Goal: Entertainment & Leisure: Consume media (video, audio)

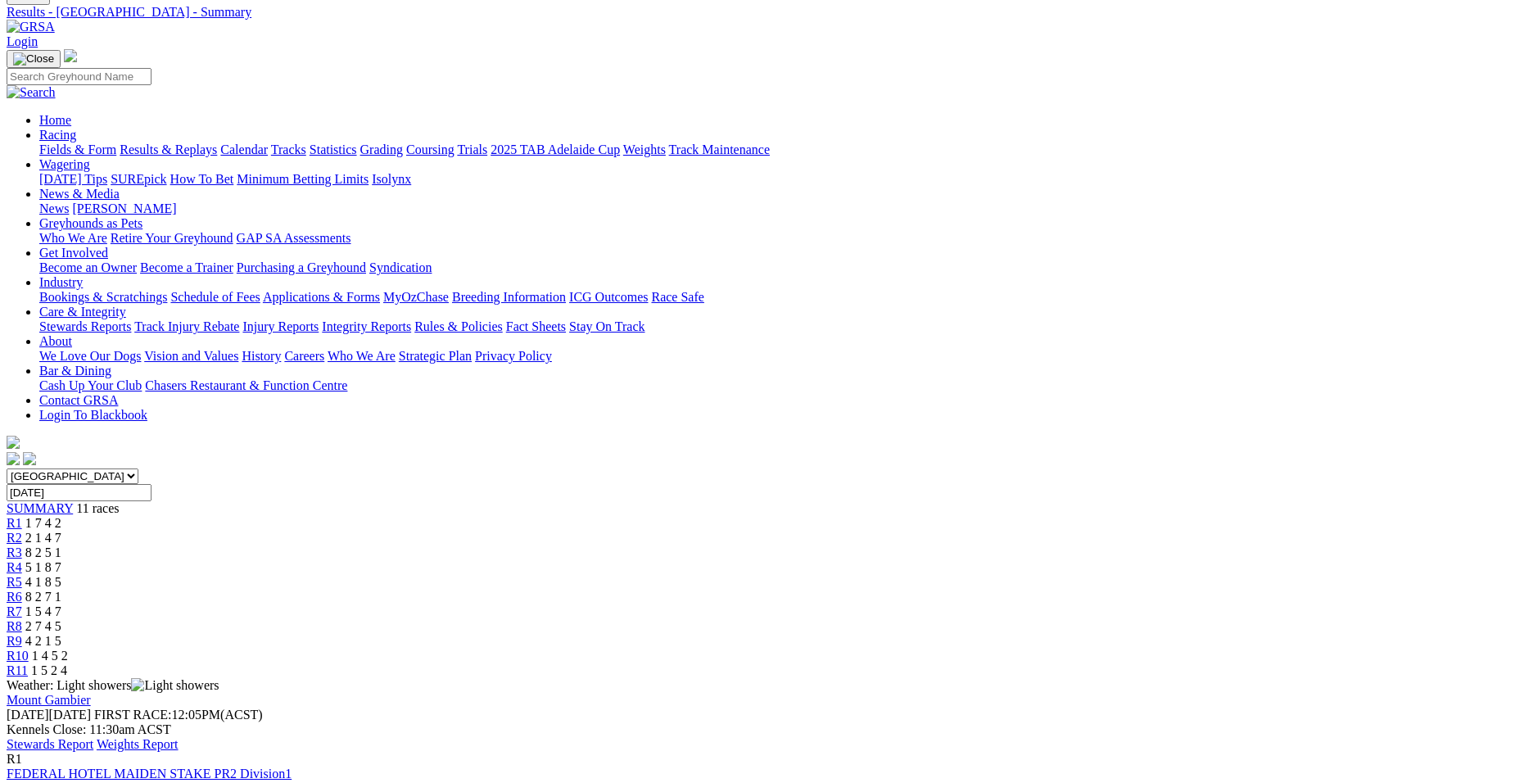
scroll to position [11, 0]
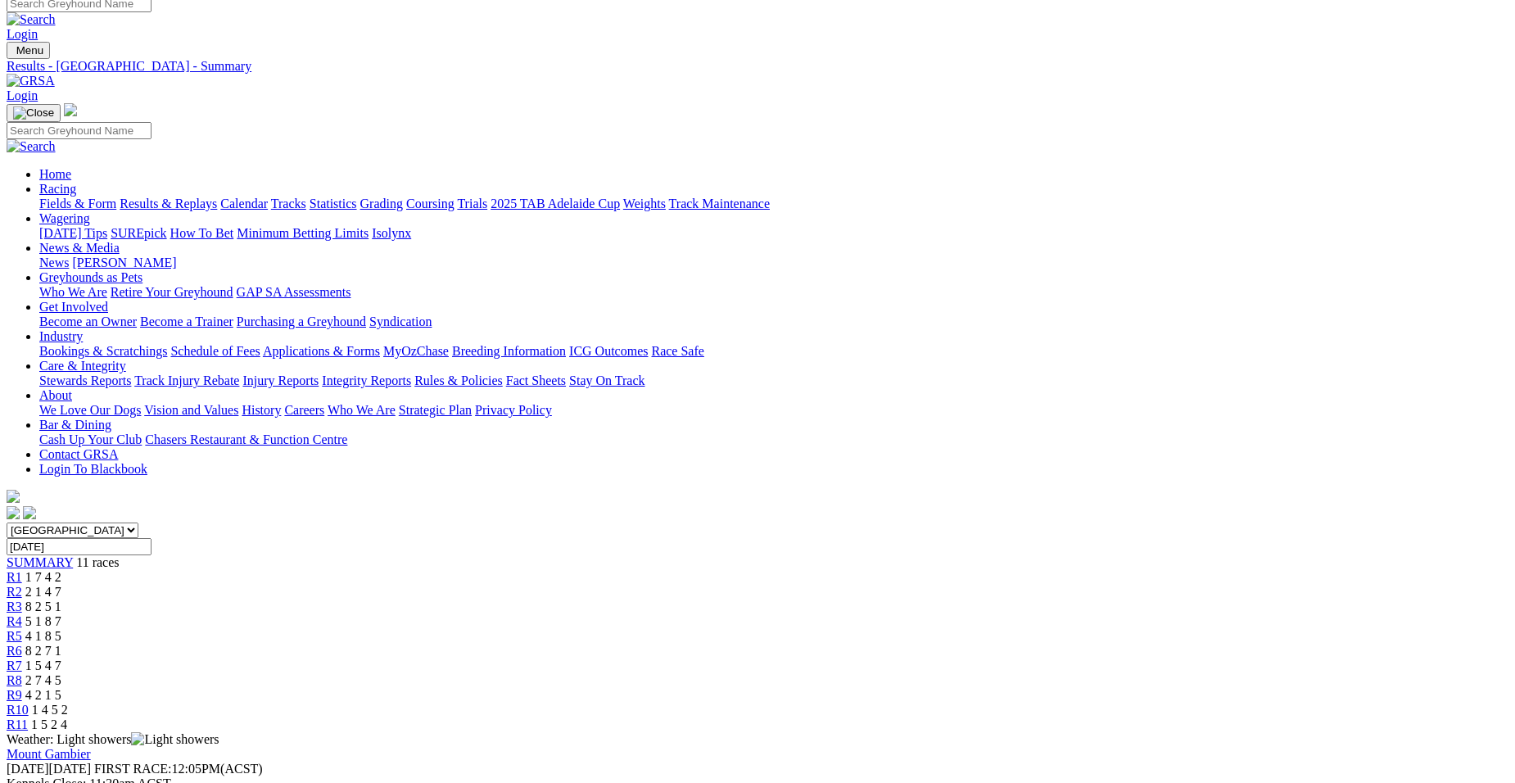
click at [29, 702] on span "R10" at bounding box center [18, 709] width 22 height 14
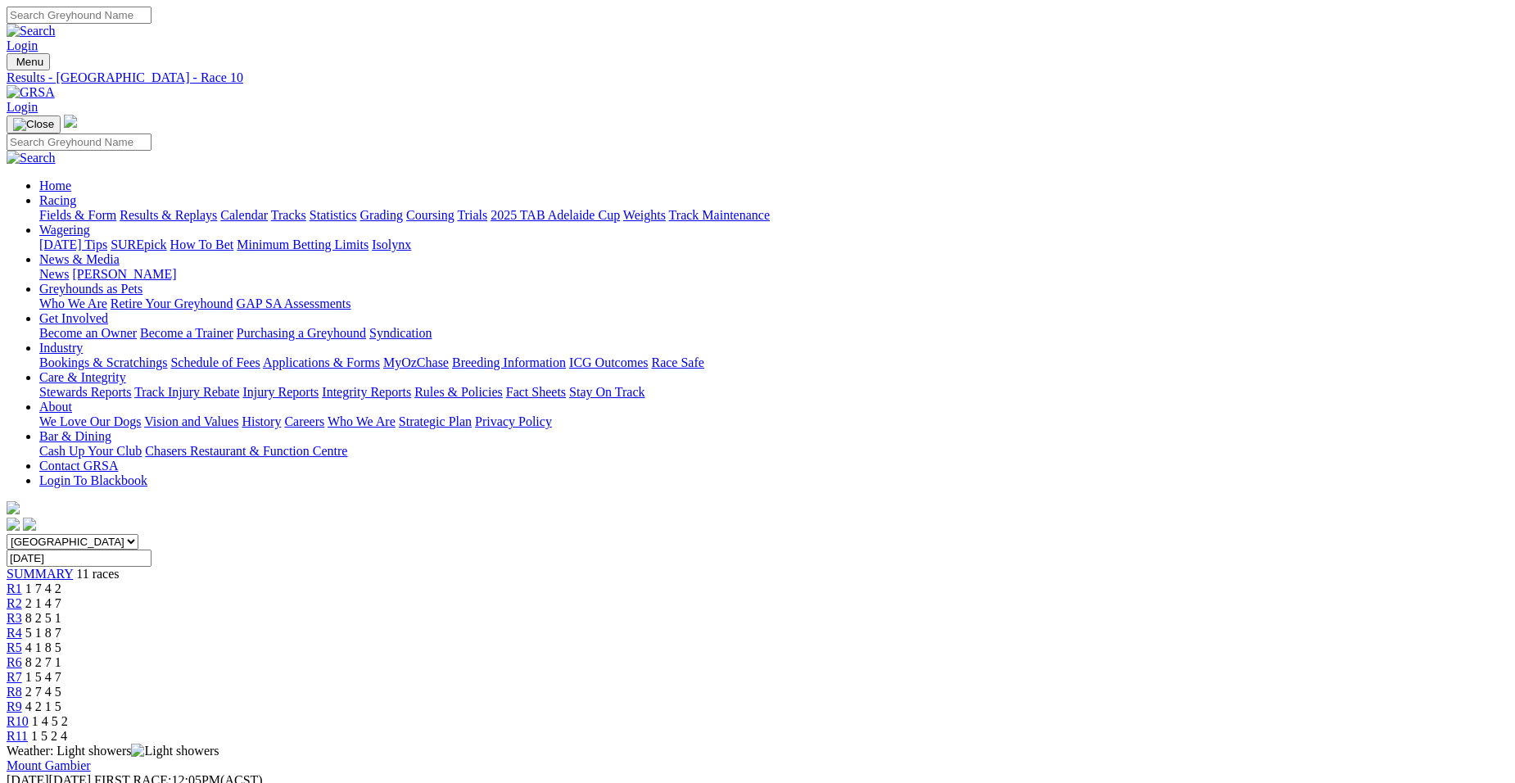
click at [61, 581] on span "1 7 4 2" at bounding box center [43, 588] width 36 height 14
